Goal: Register for event/course

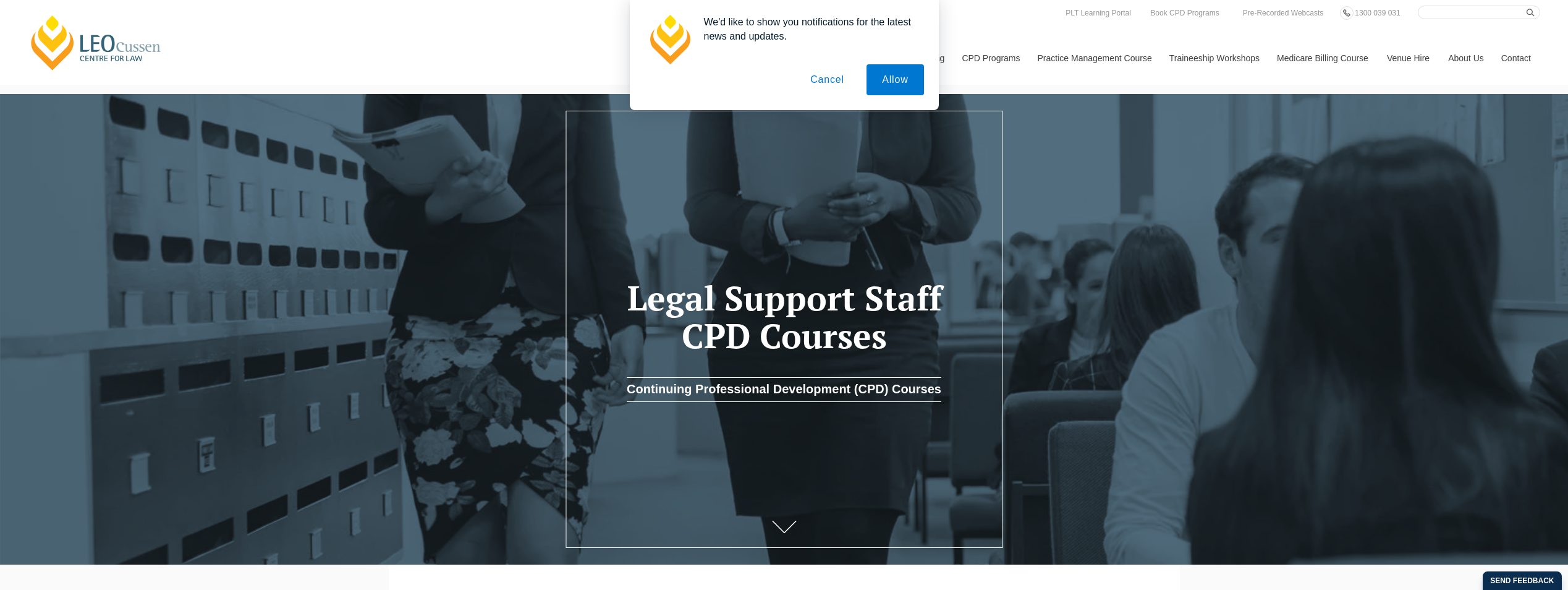
click at [830, 82] on button "Cancel" at bounding box center [827, 79] width 65 height 31
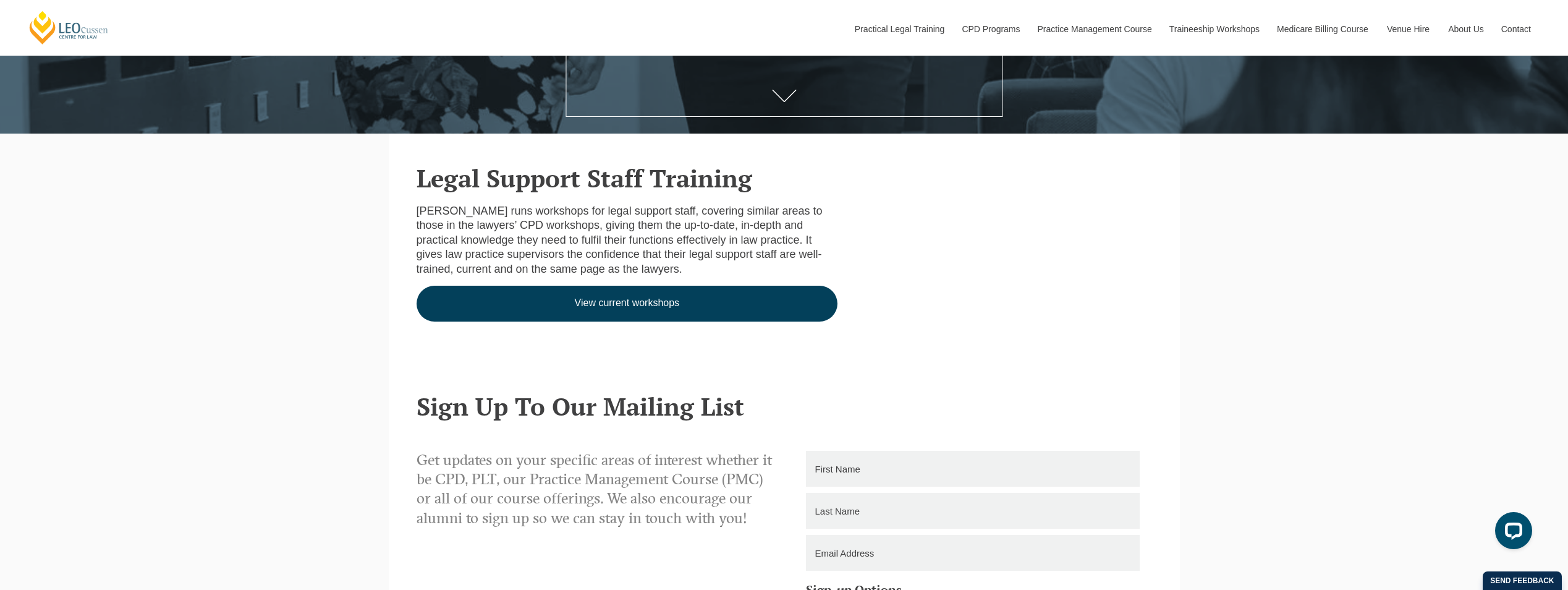
scroll to position [433, 0]
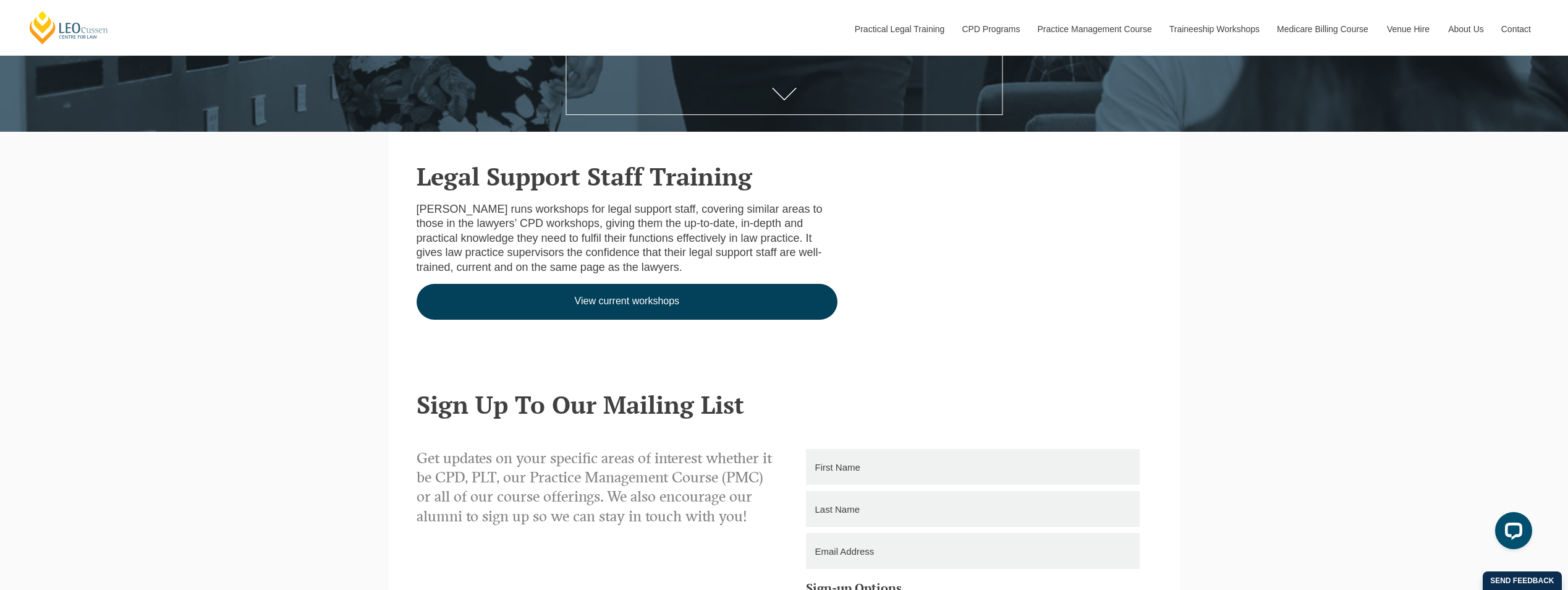
click at [651, 299] on link "View current workshops" at bounding box center [627, 301] width 421 height 36
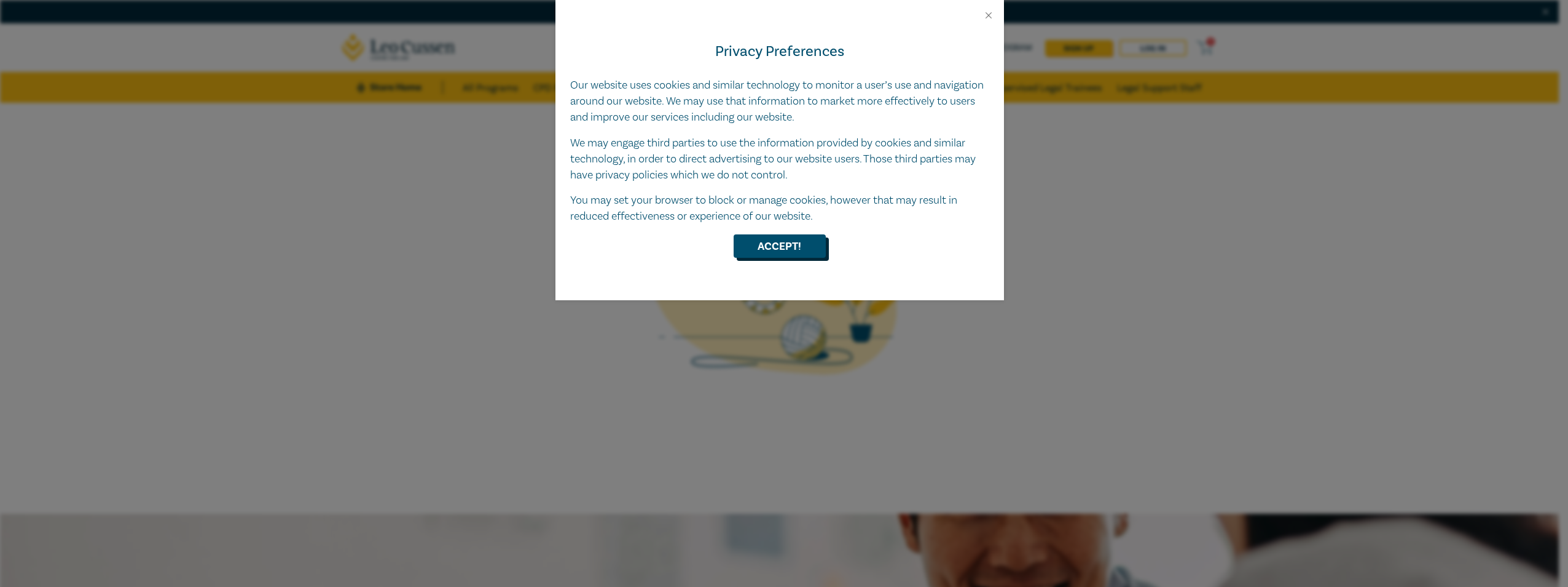
click at [818, 252] on button "Accept!" at bounding box center [780, 245] width 92 height 23
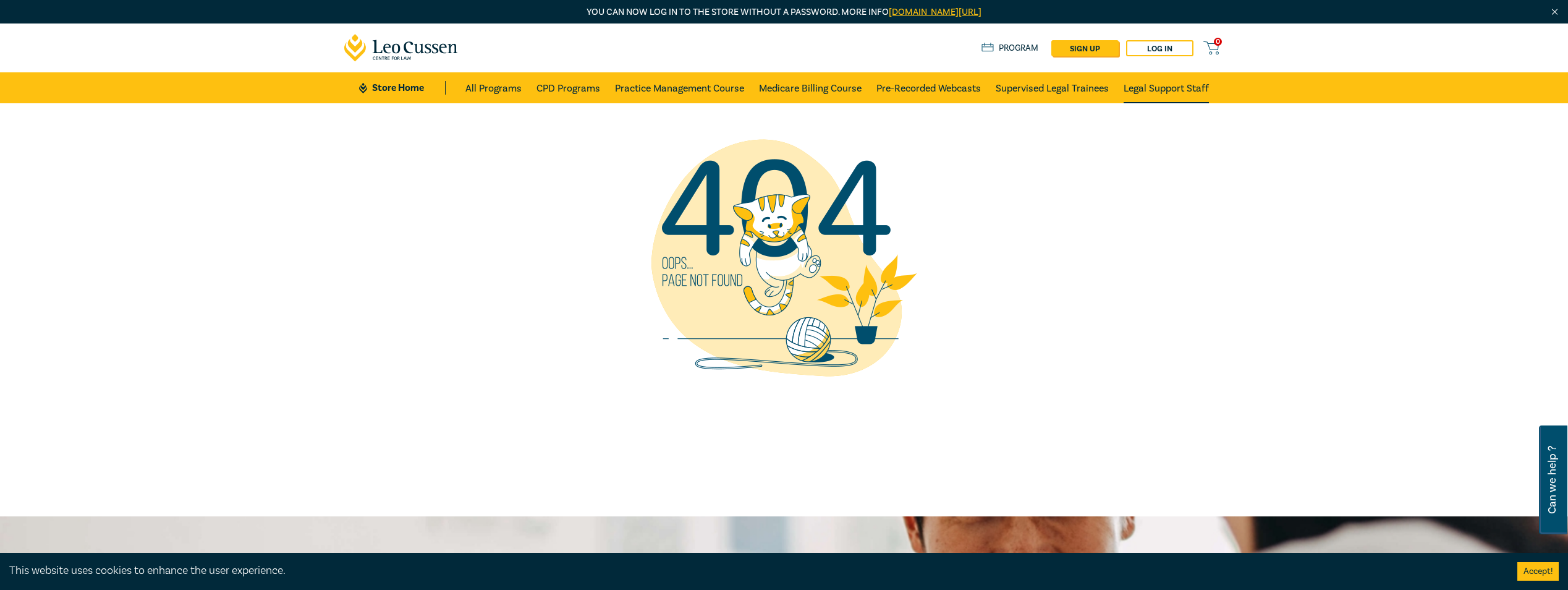
click at [1168, 88] on link "Legal Support Staff" at bounding box center [1166, 87] width 85 height 31
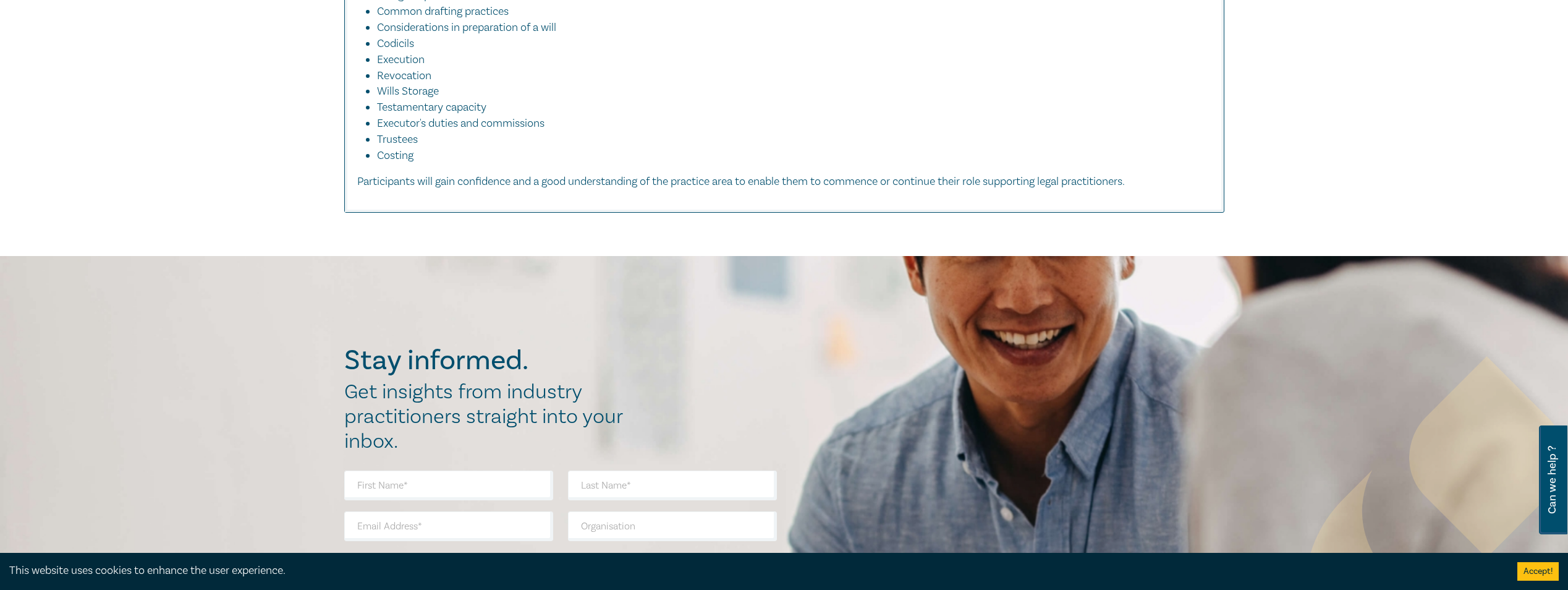
scroll to position [370, 0]
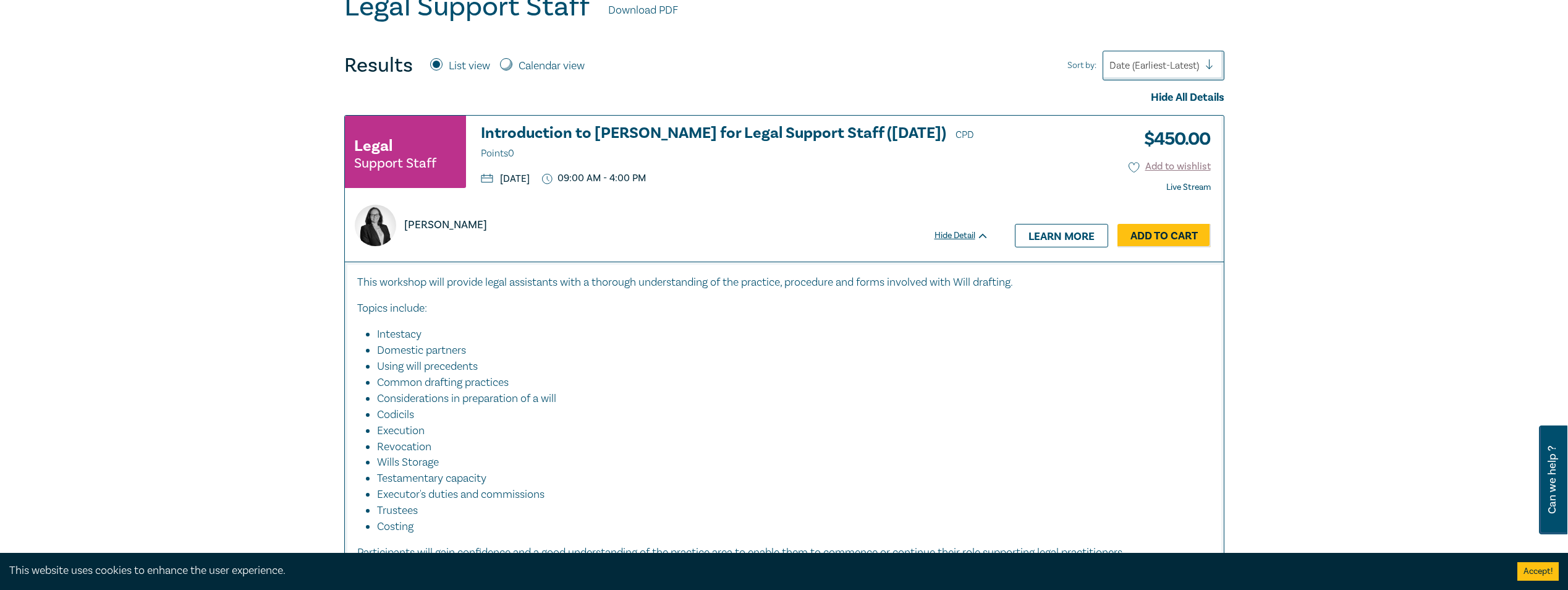
click at [507, 64] on input "Calendar view" at bounding box center [506, 64] width 12 height 12
radio input "true"
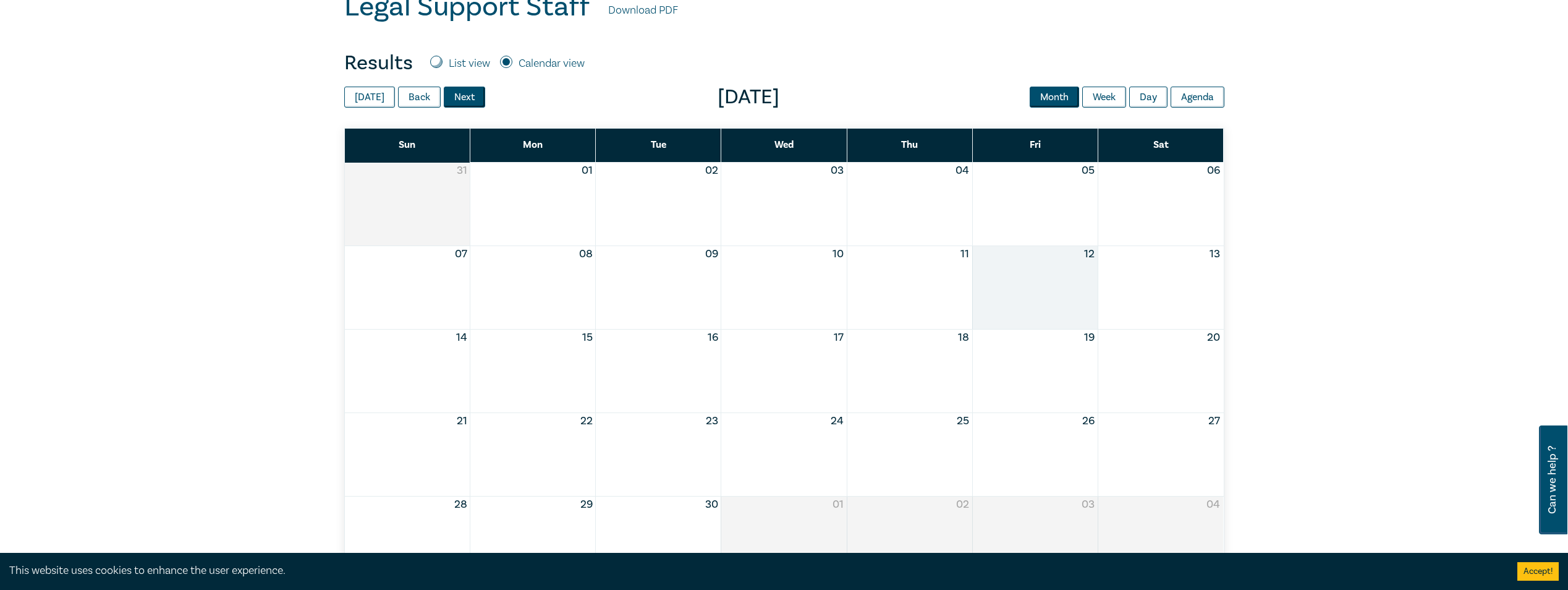
click at [462, 101] on button "Next" at bounding box center [464, 96] width 42 height 21
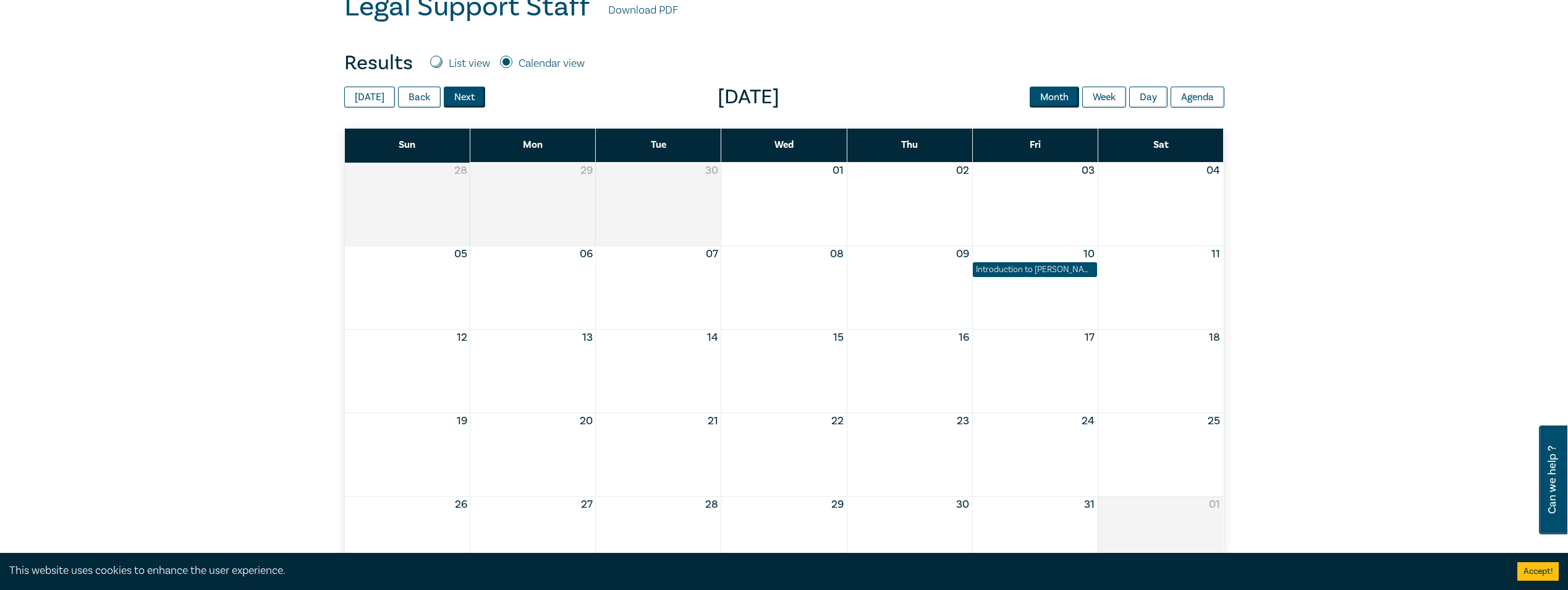
click at [462, 101] on button "Next" at bounding box center [464, 96] width 42 height 21
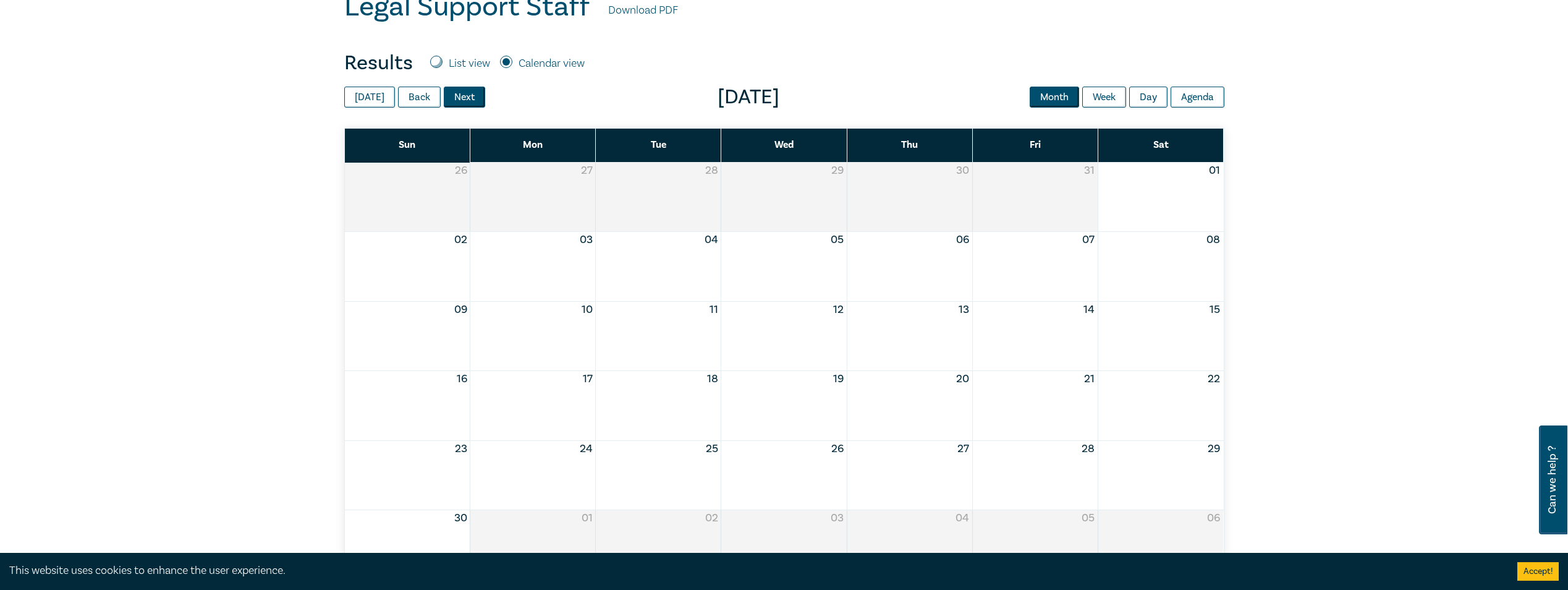
click at [462, 101] on button "Next" at bounding box center [464, 96] width 42 height 21
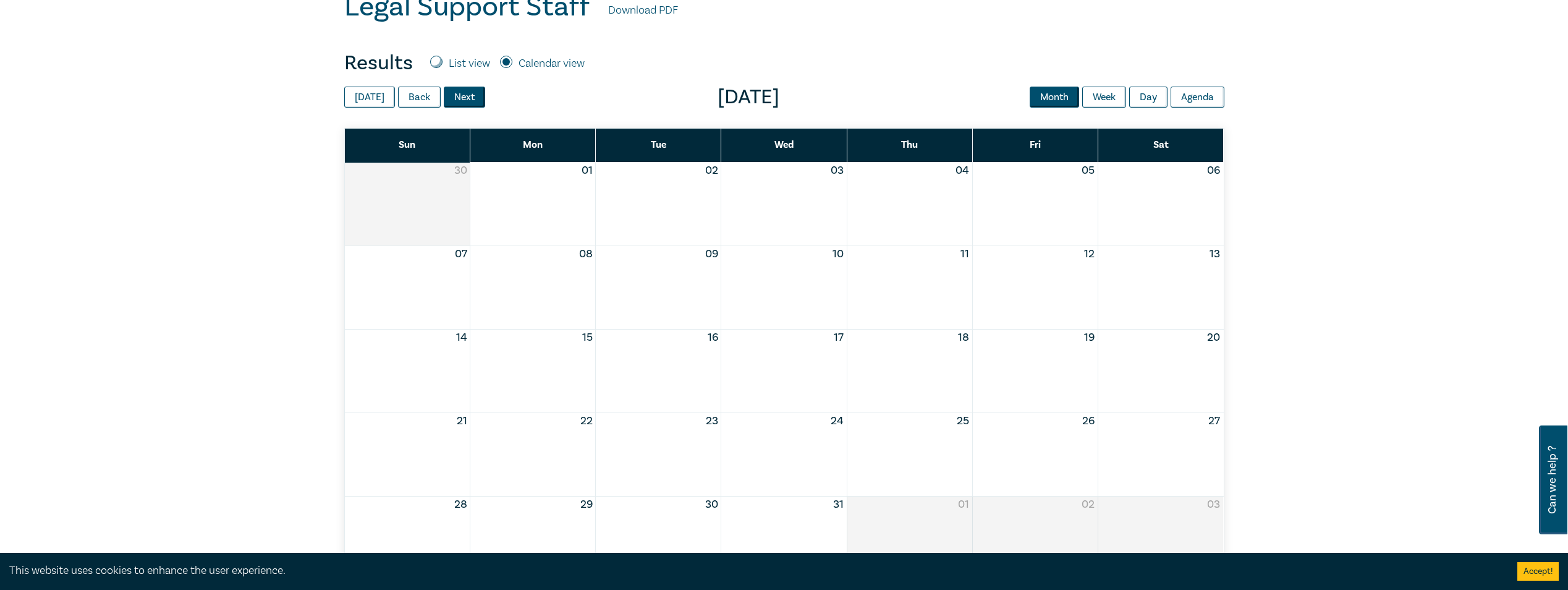
click at [462, 101] on button "Next" at bounding box center [464, 96] width 42 height 21
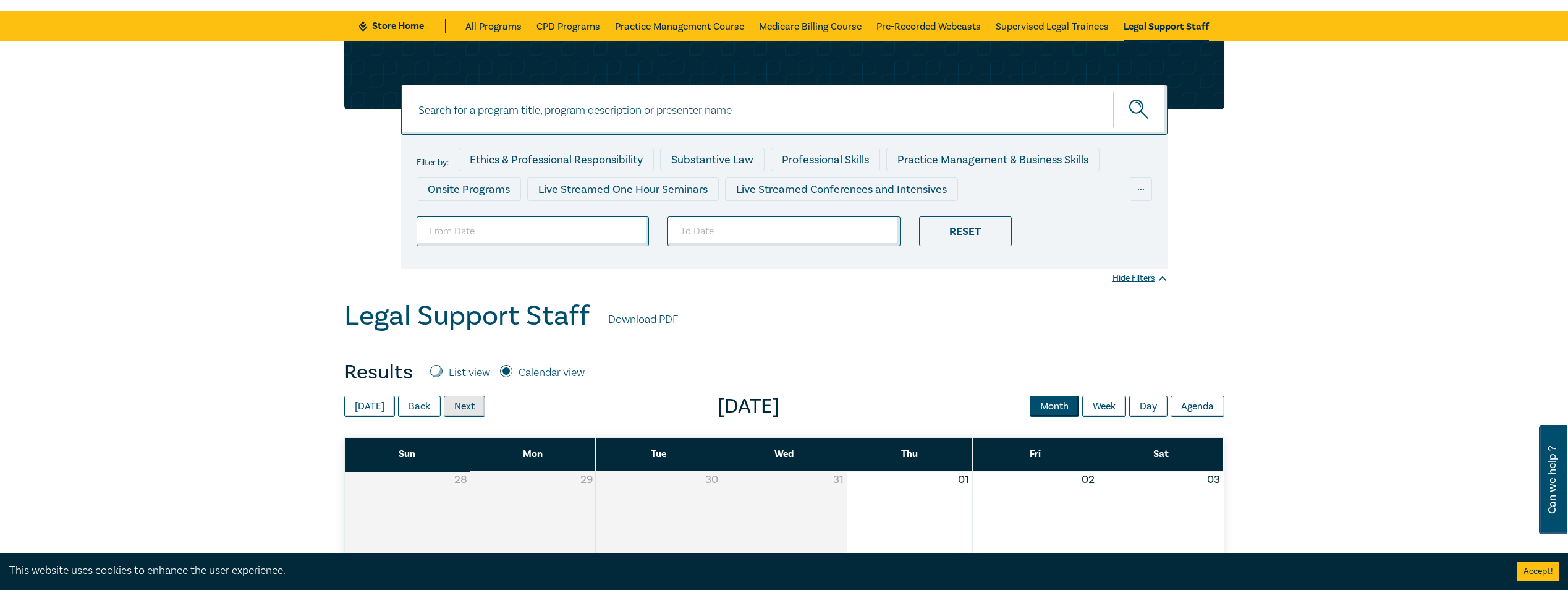
scroll to position [0, 0]
